Goal: Task Accomplishment & Management: Manage account settings

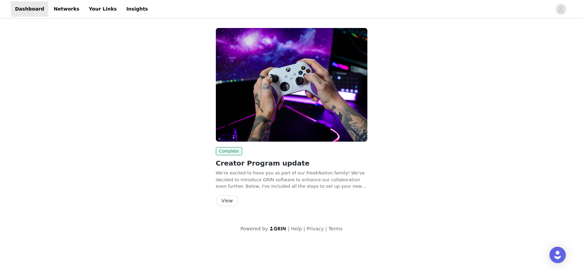
click at [228, 198] on button "View" at bounding box center [227, 200] width 23 height 11
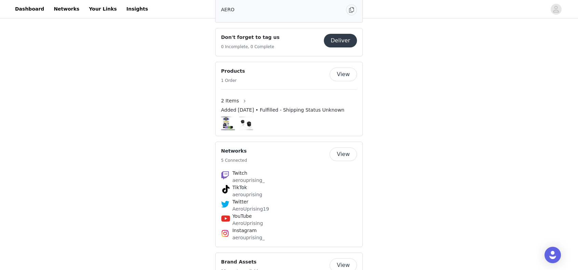
scroll to position [468, 0]
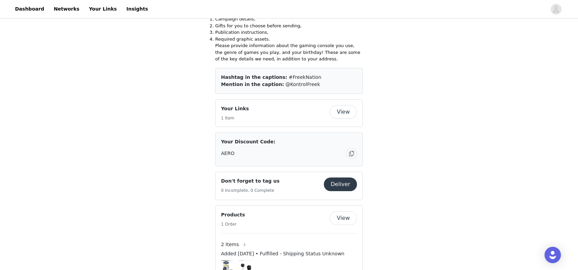
drag, startPoint x: 186, startPoint y: 107, endPoint x: 184, endPoint y: 30, distance: 76.5
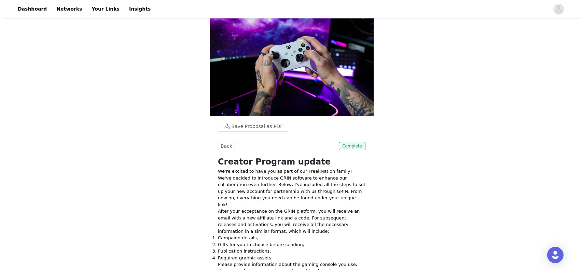
scroll to position [0, 0]
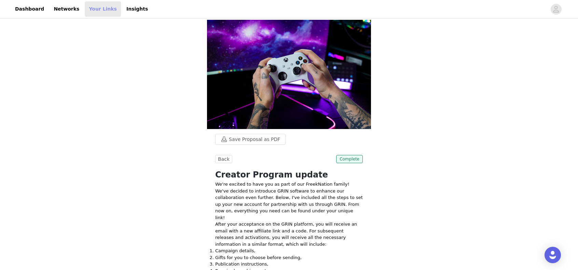
click at [93, 6] on link "Your Links" at bounding box center [103, 8] width 36 height 15
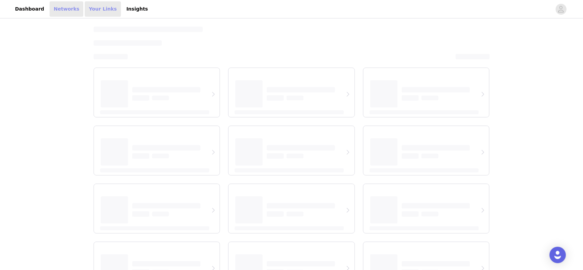
select select "12"
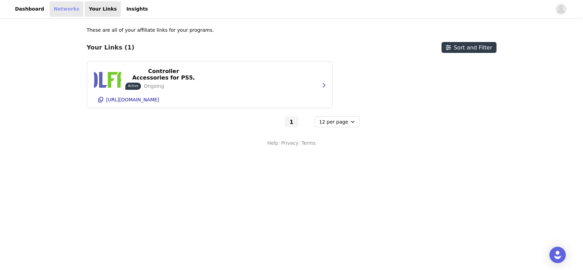
click at [58, 6] on link "Networks" at bounding box center [66, 8] width 34 height 15
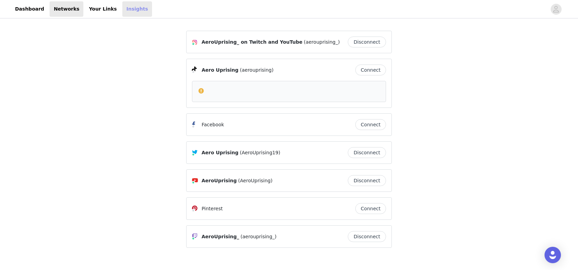
click at [122, 10] on link "Insights" at bounding box center [137, 8] width 30 height 15
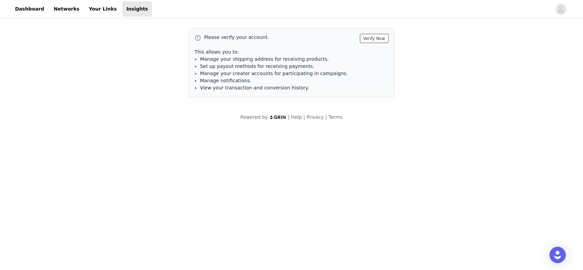
click at [377, 39] on button "Verify Now" at bounding box center [374, 38] width 29 height 9
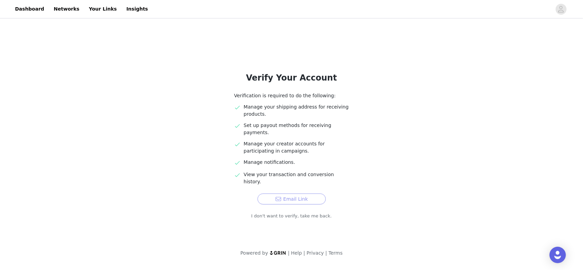
click at [298, 194] on button "Email Link" at bounding box center [291, 199] width 68 height 11
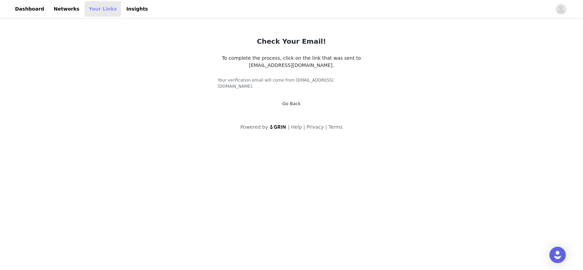
click at [85, 11] on link "Your Links" at bounding box center [103, 8] width 36 height 15
select select "12"
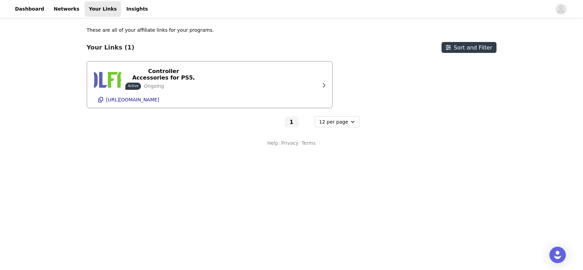
click at [285, 85] on div "KontrolFreek - Controller Accessories for PS5, PS4, Xbox & Switch Active Ongoin…" at bounding box center [209, 84] width 231 height 46
click at [322, 85] on icon "button" at bounding box center [323, 85] width 5 height 5
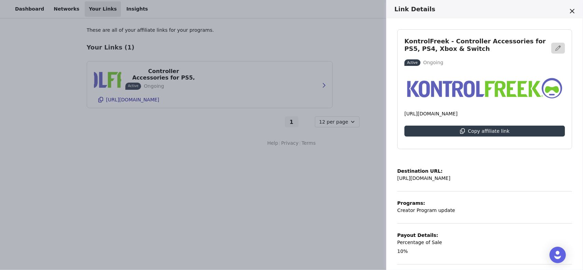
click at [261, 185] on div "Link Details KontrolFreek - Controller Accessories for PS5, PS4, Xbox & Switch …" at bounding box center [291, 135] width 583 height 270
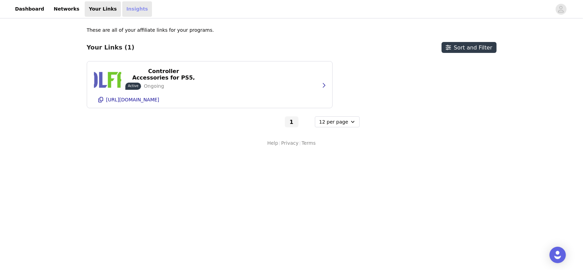
click at [124, 12] on link "Insights" at bounding box center [137, 8] width 30 height 15
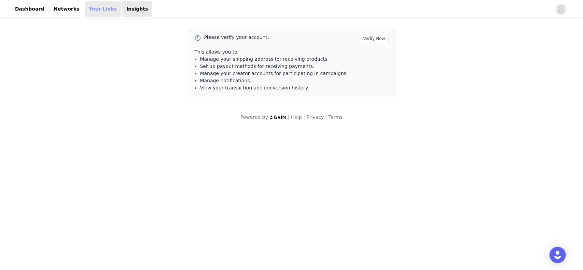
click at [85, 7] on link "Your Links" at bounding box center [103, 8] width 36 height 15
select select "12"
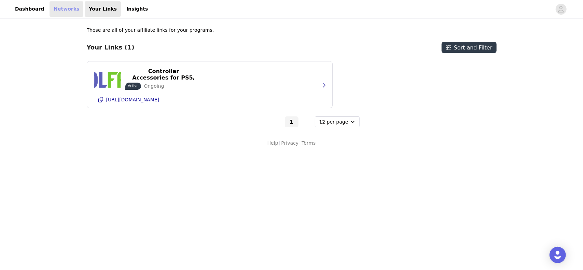
click at [49, 13] on link "Networks" at bounding box center [66, 8] width 34 height 15
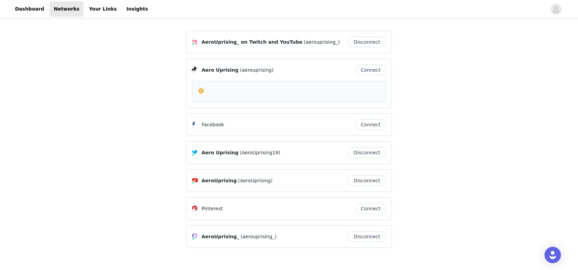
click at [299, 61] on div "Aero Uprising (aerouprising) Connect" at bounding box center [288, 83] width 205 height 49
click at [207, 94] on div at bounding box center [289, 91] width 182 height 8
click at [198, 90] on span at bounding box center [201, 91] width 7 height 8
click at [37, 10] on link "Dashboard" at bounding box center [29, 8] width 37 height 15
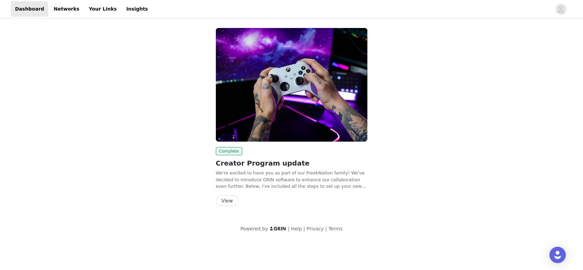
click at [227, 198] on button "View" at bounding box center [227, 200] width 23 height 11
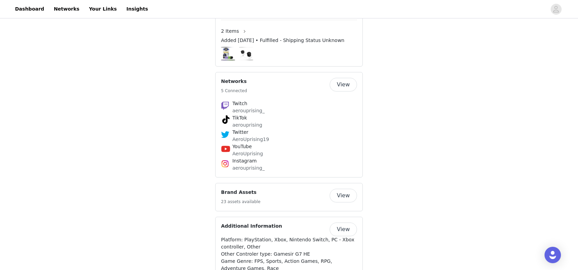
scroll to position [468, 0]
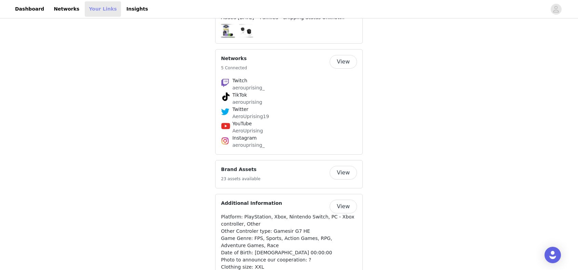
click at [95, 6] on link "Your Links" at bounding box center [103, 8] width 36 height 15
select select "12"
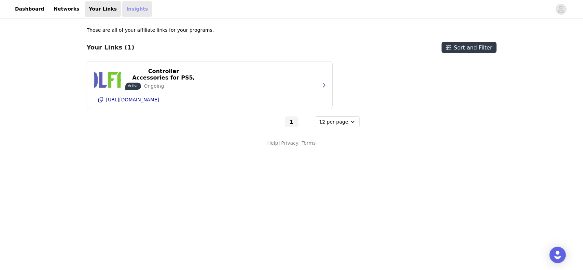
click at [122, 7] on link "Insights" at bounding box center [137, 8] width 30 height 15
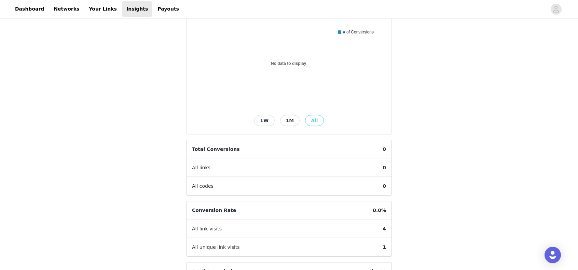
scroll to position [57, 0]
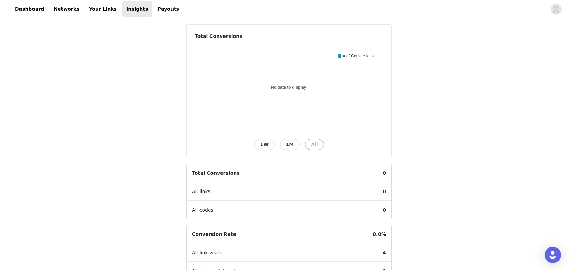
click at [292, 145] on button "1M" at bounding box center [290, 144] width 20 height 11
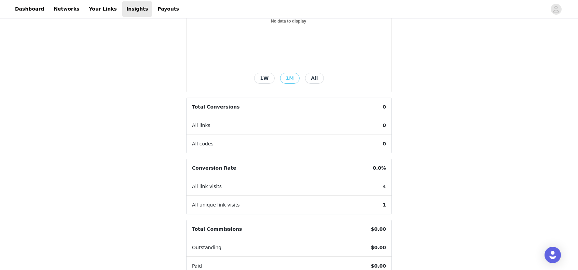
scroll to position [159, 0]
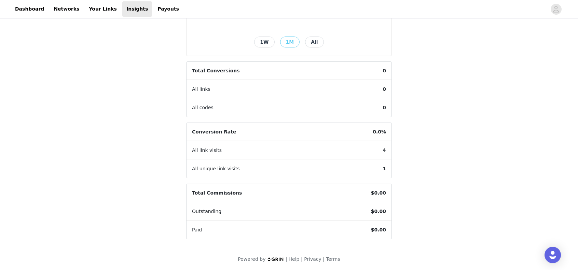
click at [320, 46] on div "All" at bounding box center [314, 42] width 24 height 11
click at [318, 44] on button "All" at bounding box center [314, 42] width 18 height 11
click at [316, 43] on button "All" at bounding box center [314, 42] width 18 height 11
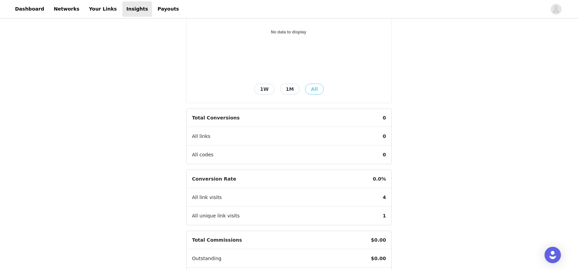
scroll to position [0, 0]
